Goal: Task Accomplishment & Management: Manage account settings

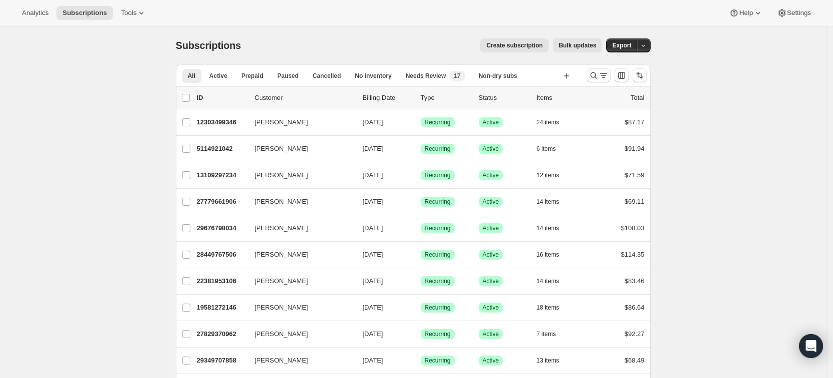
click at [598, 78] on icon "Search and filter results" at bounding box center [594, 75] width 10 height 10
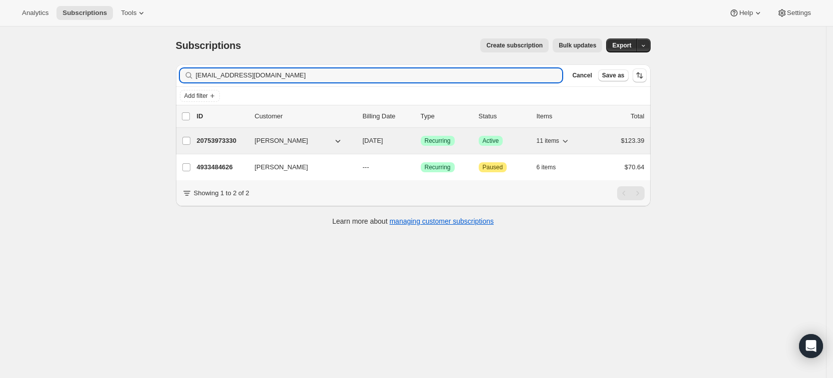
type input "lmurray1521@gmail.com"
click at [222, 143] on p "20753973330" at bounding box center [222, 141] width 50 height 10
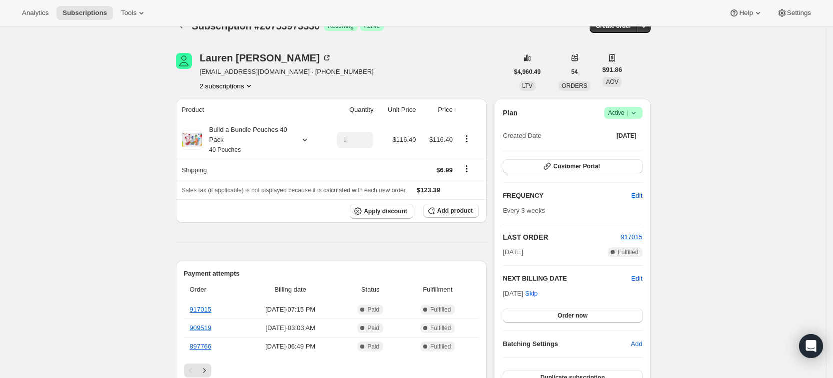
scroll to position [19, 0]
click at [469, 216] on button "Add product" at bounding box center [450, 211] width 55 height 14
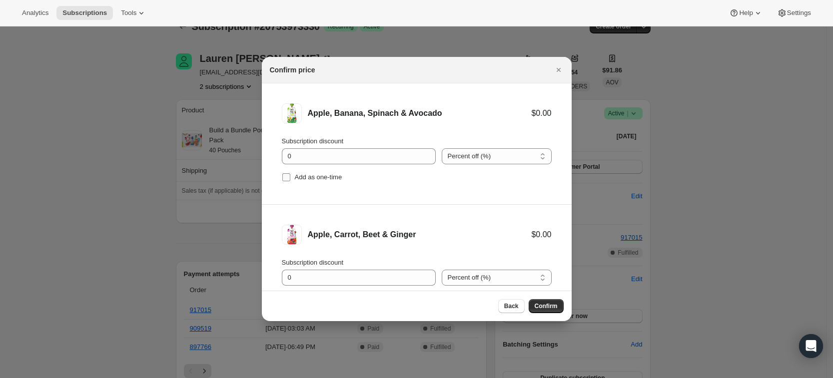
click at [306, 176] on span "Add as one-time" at bounding box center [318, 176] width 47 height 7
click at [290, 176] on input "Add as one-time" at bounding box center [286, 177] width 8 height 8
checkbox input "true"
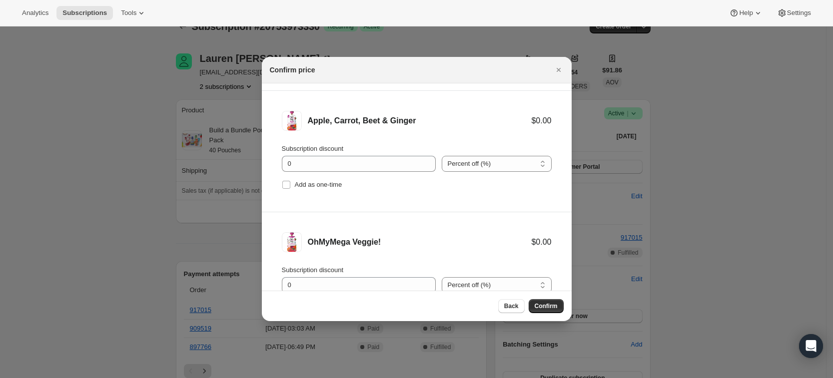
scroll to position [114, 0]
click at [310, 186] on span "Add as one-time" at bounding box center [318, 183] width 47 height 7
click at [290, 186] on input "Add as one-time" at bounding box center [286, 184] width 8 height 8
checkbox input "true"
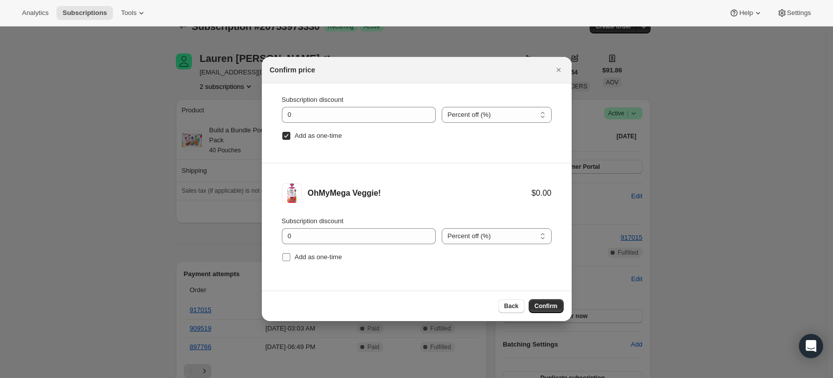
click at [313, 256] on span "Add as one-time" at bounding box center [318, 256] width 47 height 7
click at [290, 256] on input "Add as one-time" at bounding box center [286, 257] width 8 height 8
checkbox input "true"
click at [551, 308] on span "Confirm" at bounding box center [546, 306] width 23 height 8
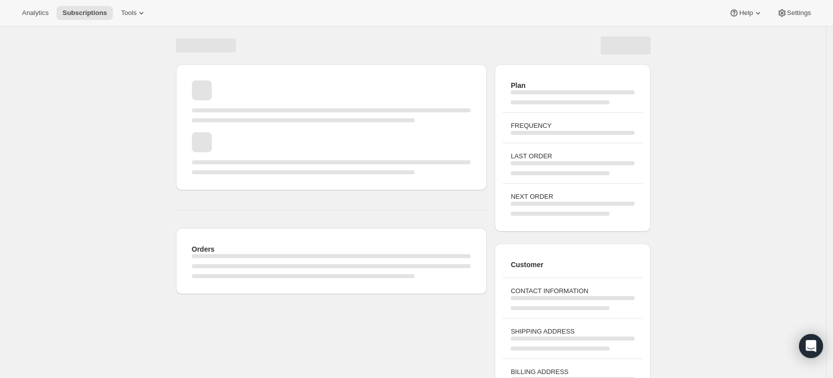
scroll to position [19, 0]
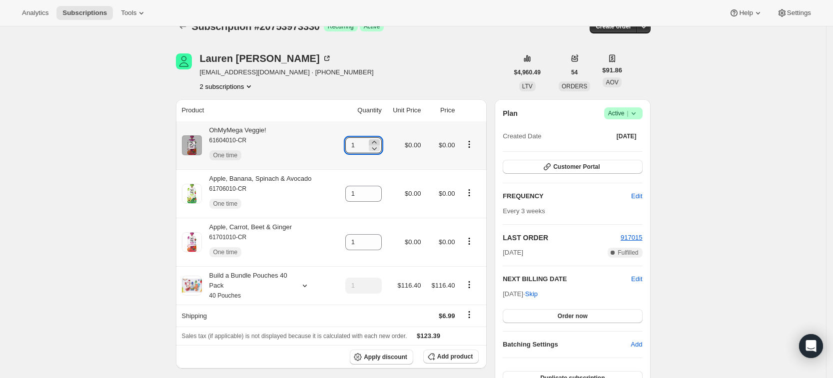
click at [379, 139] on icon at bounding box center [374, 142] width 10 height 10
type input "3"
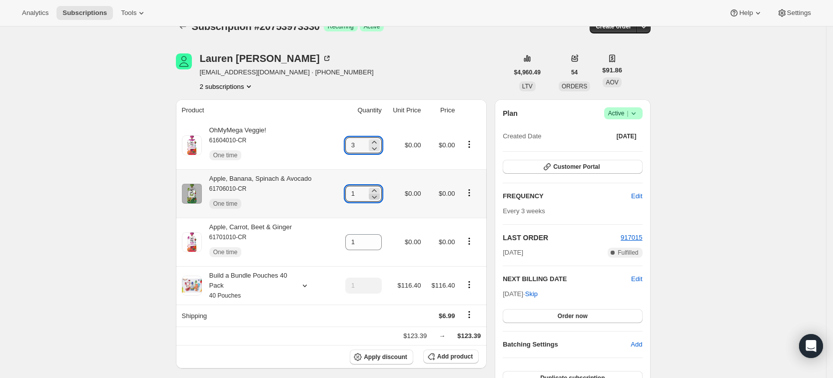
click at [377, 192] on icon at bounding box center [374, 197] width 10 height 10
click at [378, 190] on icon at bounding box center [374, 191] width 10 height 10
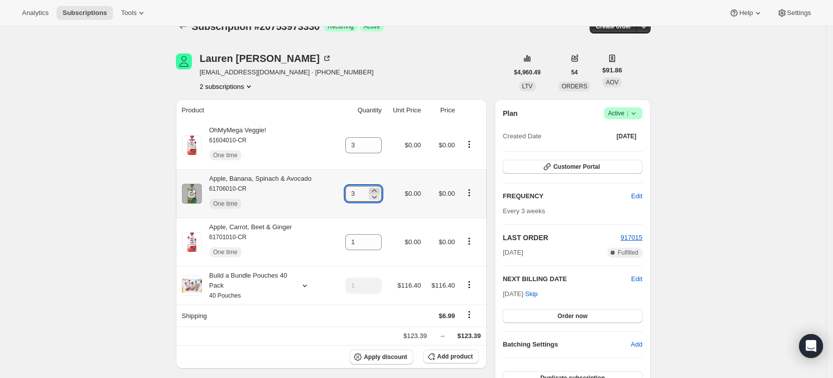
click at [378, 190] on icon at bounding box center [374, 191] width 10 height 10
type input "4"
click at [376, 238] on icon at bounding box center [374, 239] width 4 height 2
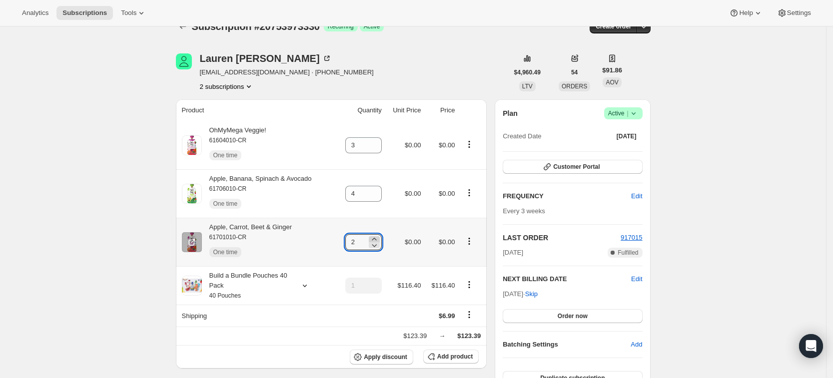
click at [376, 238] on icon at bounding box center [374, 239] width 4 height 2
type input "3"
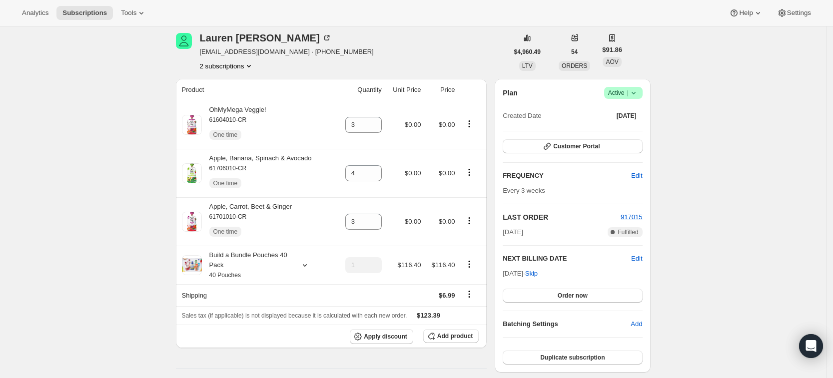
scroll to position [40, 0]
drag, startPoint x: 297, startPoint y: 206, endPoint x: 214, endPoint y: 209, distance: 83.0
click at [214, 209] on div "Apple, Carrot, Beet & Ginger 61701010-CR One time" at bounding box center [257, 221] width 151 height 40
copy div "Apple, Carrot, Beet & Ginger"
drag, startPoint x: 316, startPoint y: 158, endPoint x: 215, endPoint y: 158, distance: 100.9
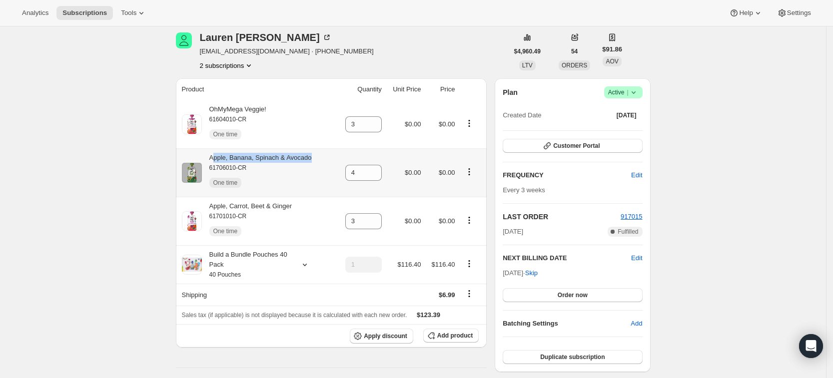
click at [215, 158] on div "Apple, Banana, Spinach & Avocado 61706010-CR One time" at bounding box center [257, 173] width 151 height 40
drag, startPoint x: 213, startPoint y: 157, endPoint x: 313, endPoint y: 158, distance: 99.9
click at [313, 158] on div "Apple, Banana, Spinach & Avocado 61706010-CR One time" at bounding box center [257, 173] width 151 height 40
copy div "Apple, Banana, Spinach & Avocado"
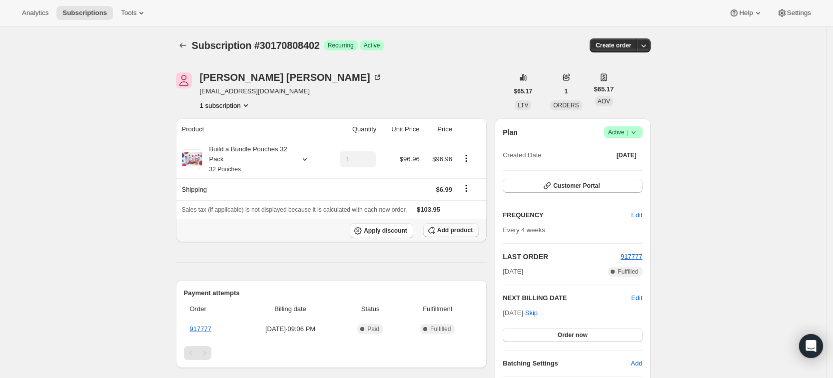
click at [448, 229] on span "Add product" at bounding box center [454, 230] width 35 height 8
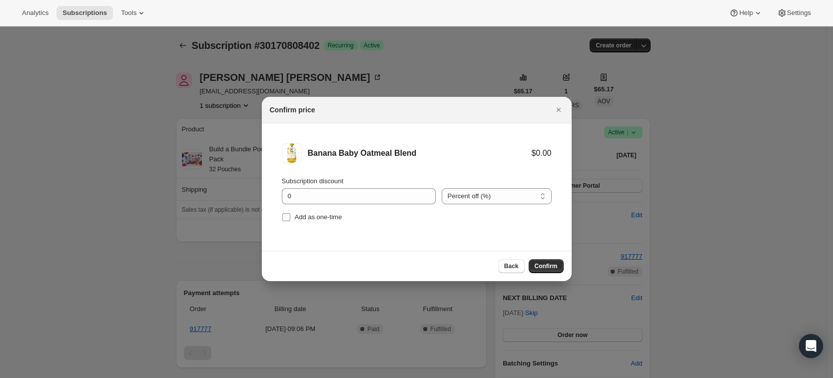
click at [283, 218] on input "Add as one-time" at bounding box center [286, 217] width 8 height 8
checkbox input "true"
click at [539, 263] on span "Confirm" at bounding box center [546, 266] width 23 height 8
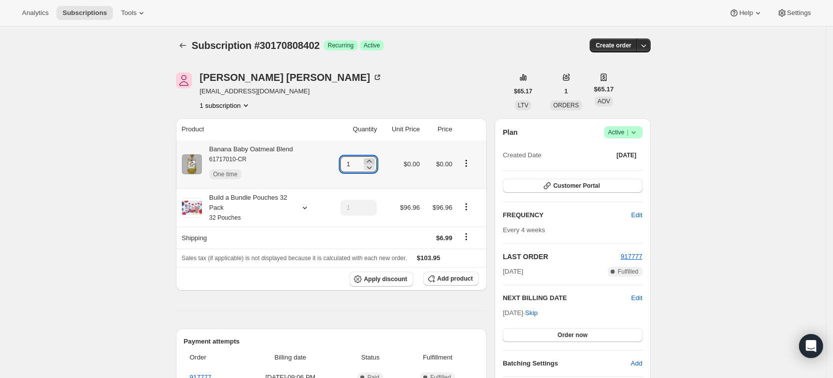
click at [374, 159] on icon at bounding box center [369, 161] width 10 height 10
click at [374, 159] on icon at bounding box center [370, 161] width 10 height 10
type input "3"
